Goal: Navigation & Orientation: Understand site structure

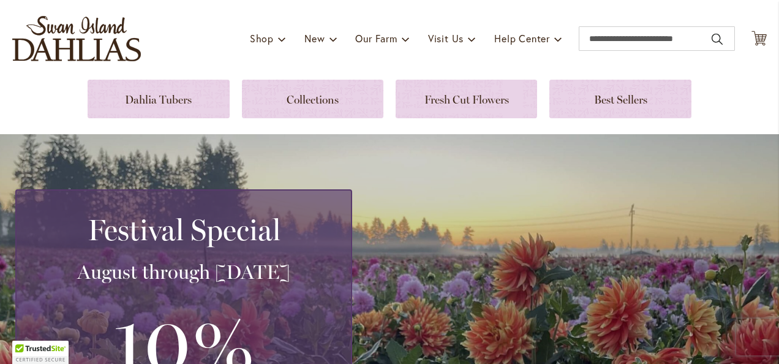
scroll to position [73, 0]
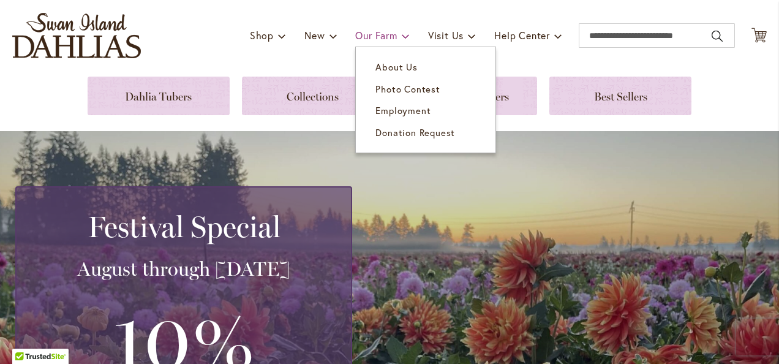
click at [371, 37] on span "Our Farm" at bounding box center [376, 35] width 42 height 13
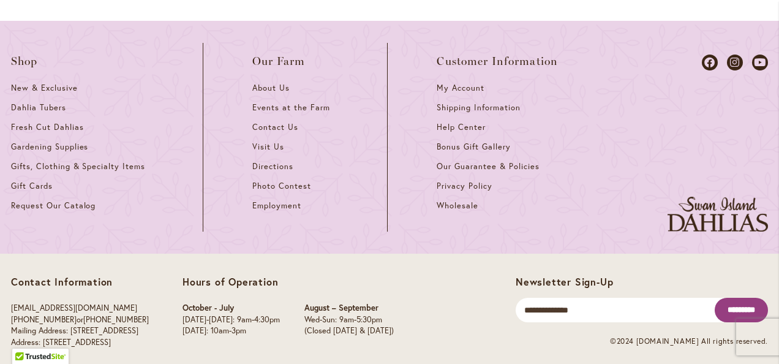
scroll to position [1786, 0]
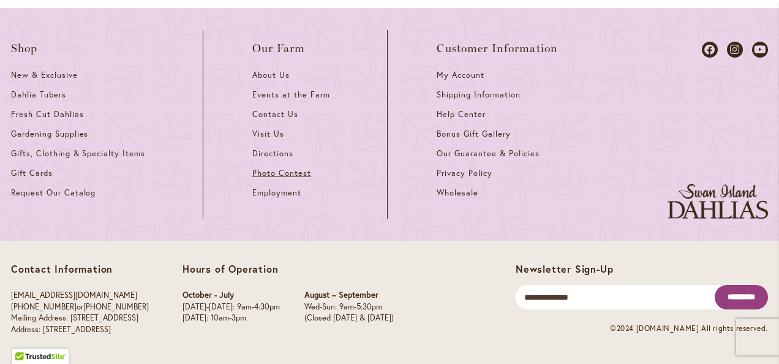
click at [295, 171] on span "Photo Contest" at bounding box center [281, 173] width 59 height 10
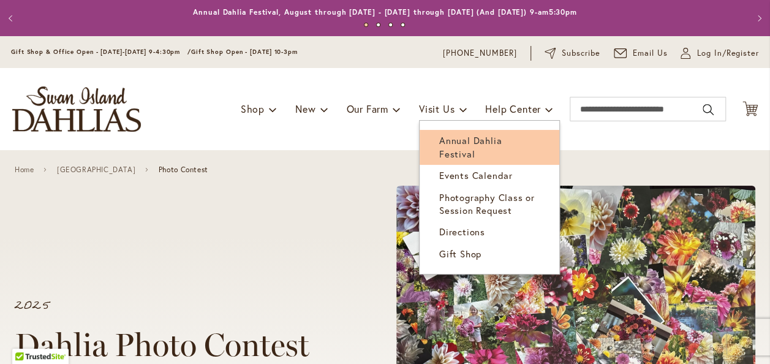
click at [454, 144] on span "Annual Dahlia Festival" at bounding box center [470, 146] width 62 height 25
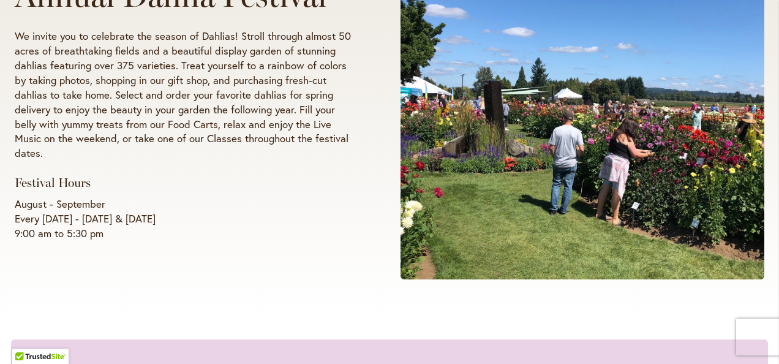
scroll to position [253, 0]
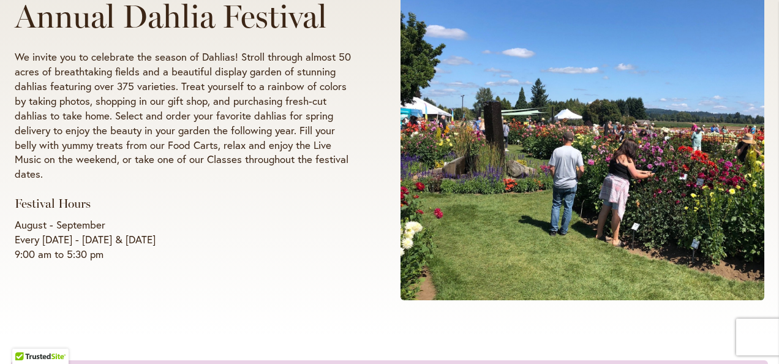
click at [481, 230] on span at bounding box center [582, 116] width 364 height 367
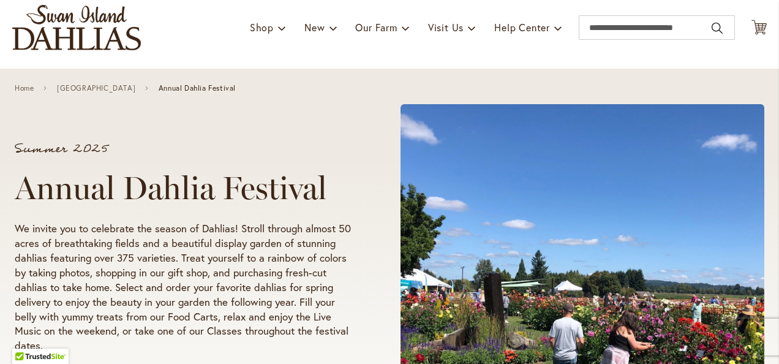
scroll to position [0, 0]
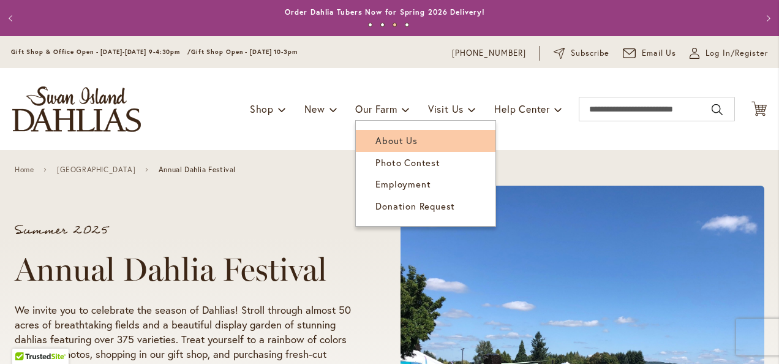
click at [380, 142] on span "About Us" at bounding box center [396, 140] width 42 height 12
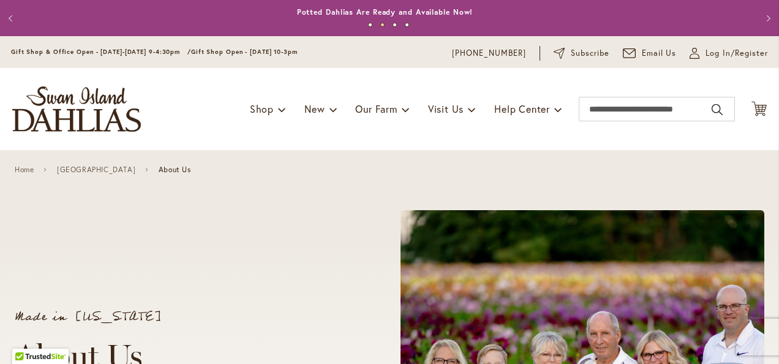
click at [715, 130] on div "Toggle Nav Shop Dahlia Tubers Collections Fresh Cut Dahlias Gardening Supplies …" at bounding box center [389, 109] width 779 height 82
